Goal: Task Accomplishment & Management: Use online tool/utility

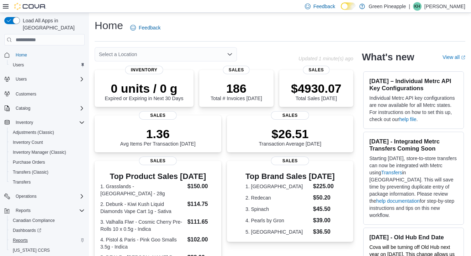
click at [26, 238] on span "Reports" at bounding box center [20, 241] width 15 height 6
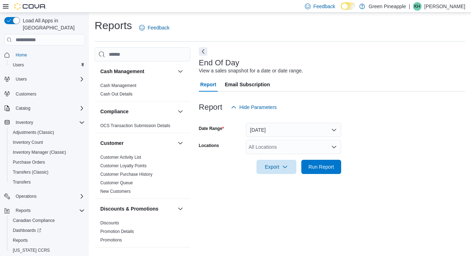
scroll to position [3, 0]
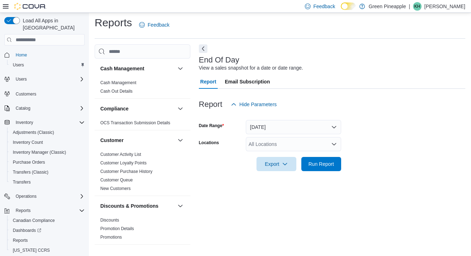
click at [334, 124] on button "[DATE]" at bounding box center [293, 127] width 95 height 14
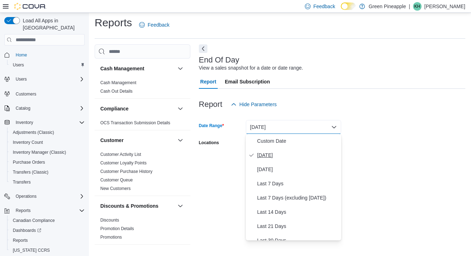
click at [267, 154] on span "[DATE]" at bounding box center [297, 155] width 81 height 9
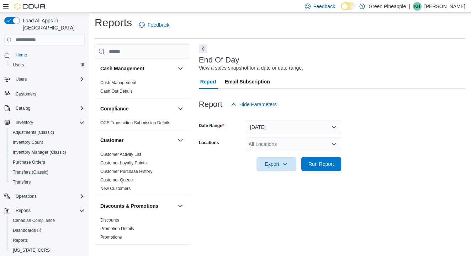
click at [336, 143] on icon "Open list of options" at bounding box center [334, 145] width 6 height 6
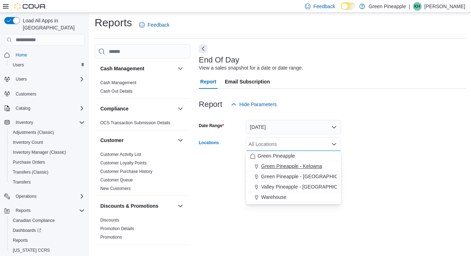
click at [297, 170] on span "Green Pineapple - Kelowna" at bounding box center [291, 166] width 61 height 7
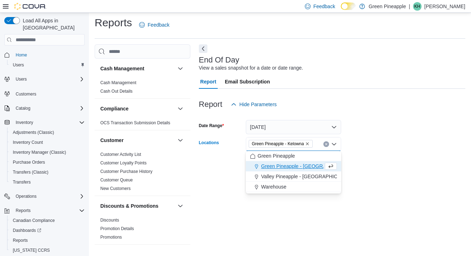
click at [380, 155] on div at bounding box center [332, 154] width 266 height 6
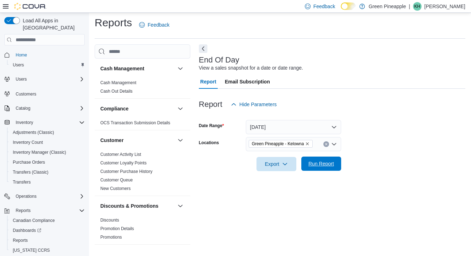
click at [321, 160] on span "Run Report" at bounding box center [320, 164] width 31 height 14
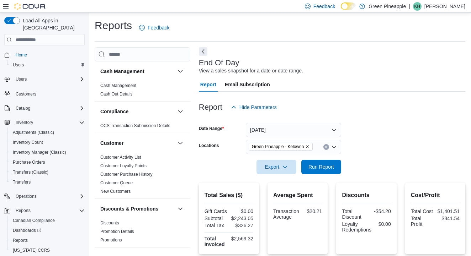
click at [309, 145] on icon "Remove Green Pineapple - Kelowna from selection in this group" at bounding box center [307, 147] width 4 height 4
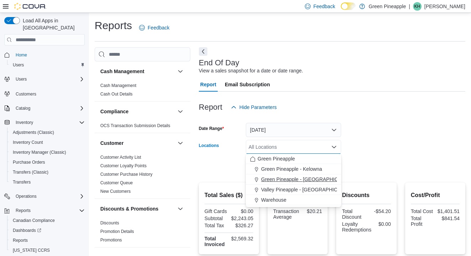
click at [315, 178] on span "Green Pineapple - [GEOGRAPHIC_DATA]" at bounding box center [308, 179] width 94 height 7
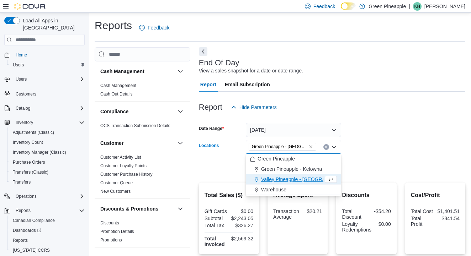
click at [357, 159] on div at bounding box center [332, 157] width 266 height 6
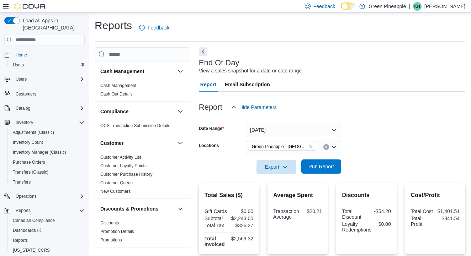
click at [331, 166] on span "Run Report" at bounding box center [321, 166] width 26 height 7
click at [309, 144] on span "Green Pineapple - [GEOGRAPHIC_DATA]" at bounding box center [282, 146] width 61 height 7
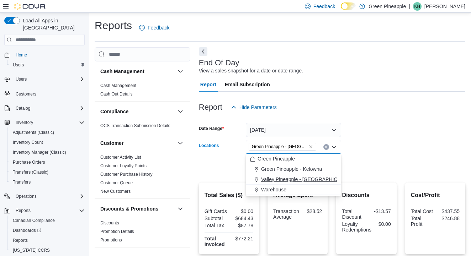
click at [311, 179] on span "Valley Pineapple - [GEOGRAPHIC_DATA]" at bounding box center [307, 179] width 93 height 7
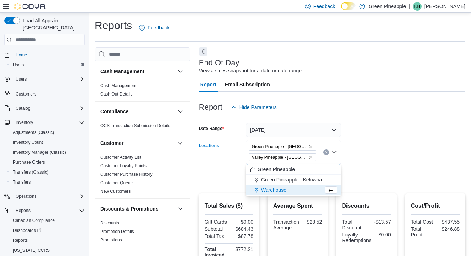
click at [310, 143] on span "Green Pineapple - [GEOGRAPHIC_DATA]" at bounding box center [282, 146] width 61 height 7
click at [312, 146] on icon "Remove Green Pineapple - Warfield from selection in this group" at bounding box center [311, 147] width 4 height 4
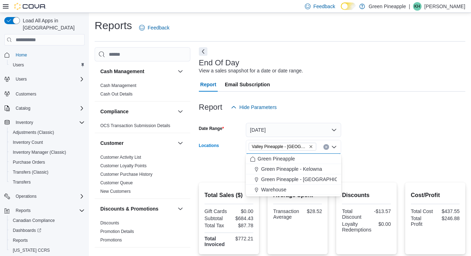
click at [356, 146] on form "Date Range [DATE] Locations Valley [GEOGRAPHIC_DATA] - [GEOGRAPHIC_DATA] Combo …" at bounding box center [332, 144] width 266 height 60
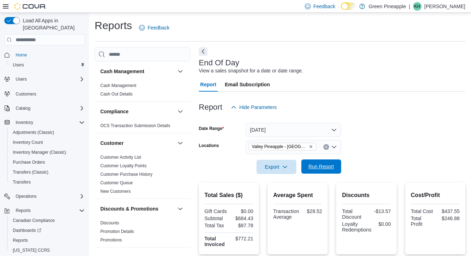
click at [330, 166] on span "Run Report" at bounding box center [321, 166] width 26 height 7
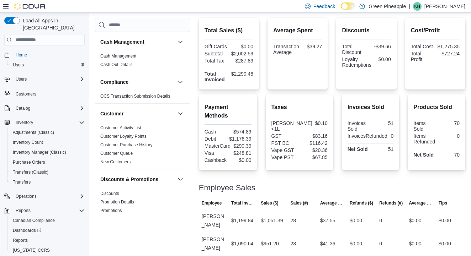
scroll to position [164, 0]
